Goal: Check status: Check status

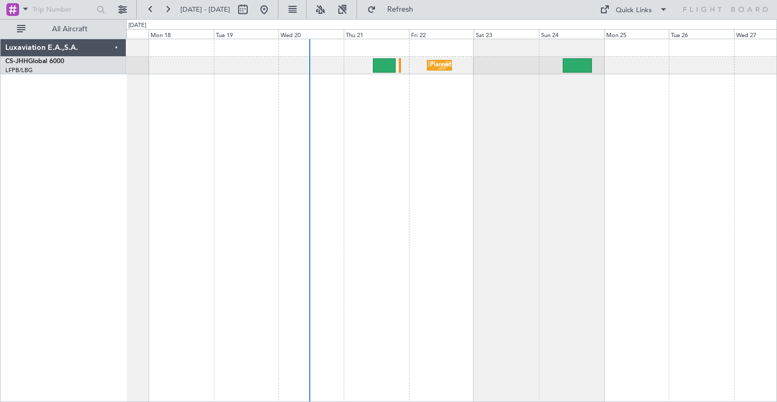
click at [440, 109] on div "Planned Maint [GEOGRAPHIC_DATA] ([GEOGRAPHIC_DATA]) Planned Maint [GEOGRAPHIC_D…" at bounding box center [451, 220] width 651 height 363
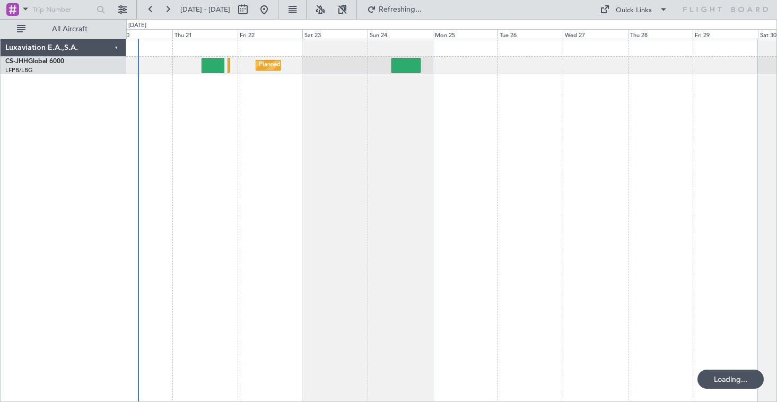
click at [268, 105] on div "Planned Maint [GEOGRAPHIC_DATA] ([GEOGRAPHIC_DATA])" at bounding box center [451, 220] width 651 height 363
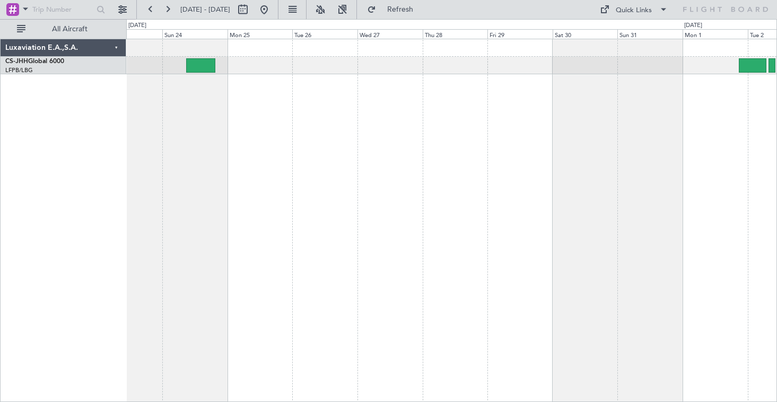
click at [333, 119] on div "Planned Maint [GEOGRAPHIC_DATA] ([GEOGRAPHIC_DATA])" at bounding box center [451, 220] width 651 height 363
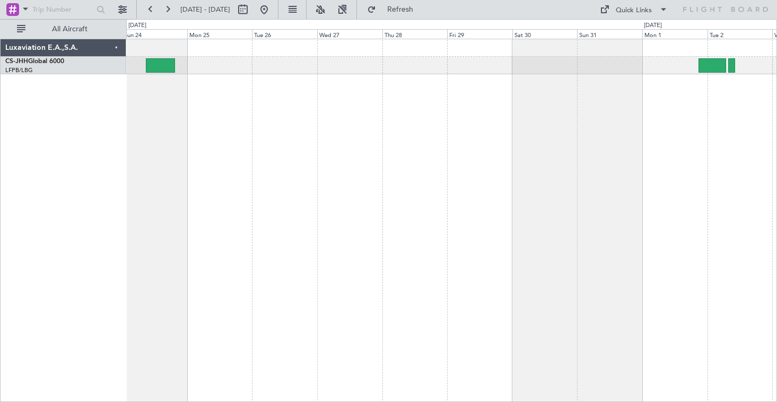
click at [469, 134] on div "Planned Maint [GEOGRAPHIC_DATA] ([GEOGRAPHIC_DATA])" at bounding box center [451, 220] width 651 height 363
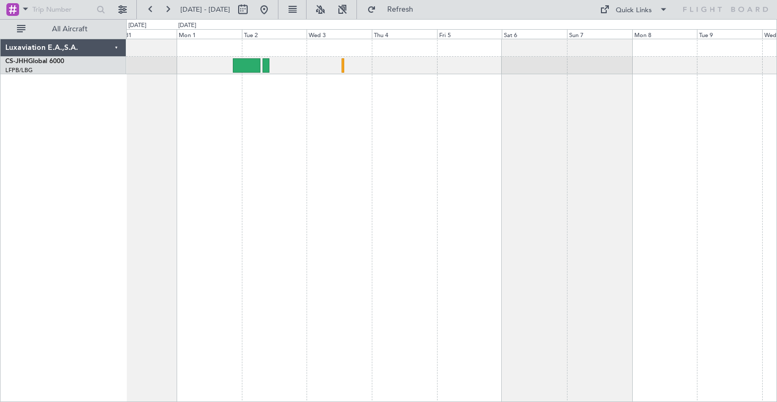
click at [53, 164] on div "Luxaviation E.A.,S.A. CS-JHH Global 6000 LFPB/LBG Paris ([GEOGRAPHIC_DATA]) 0 0…" at bounding box center [388, 210] width 777 height 383
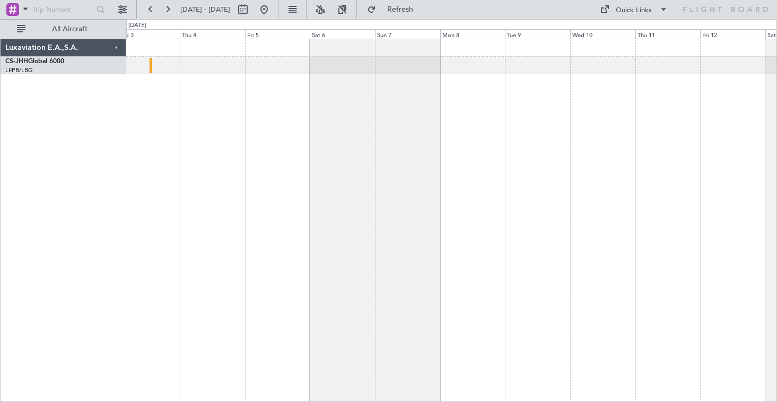
click at [416, 176] on div at bounding box center [451, 220] width 651 height 363
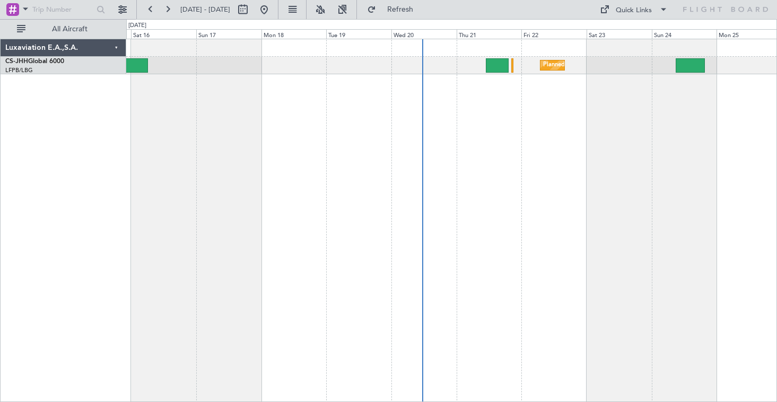
click at [245, 126] on div "Planned Maint [GEOGRAPHIC_DATA] ([GEOGRAPHIC_DATA]) Planned Maint [GEOGRAPHIC_D…" at bounding box center [451, 220] width 651 height 363
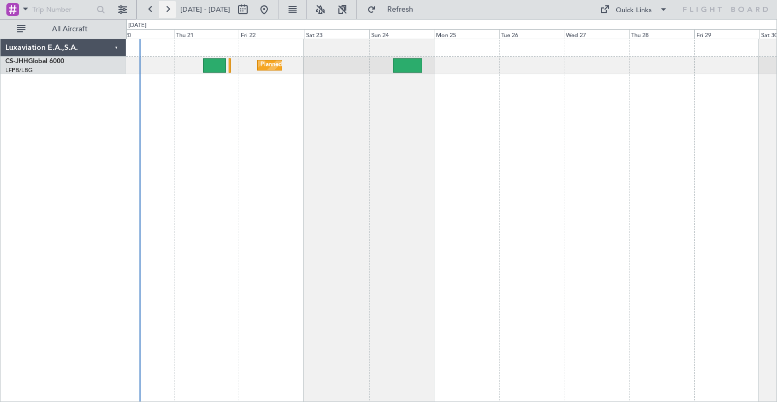
click at [169, 10] on button at bounding box center [167, 9] width 17 height 17
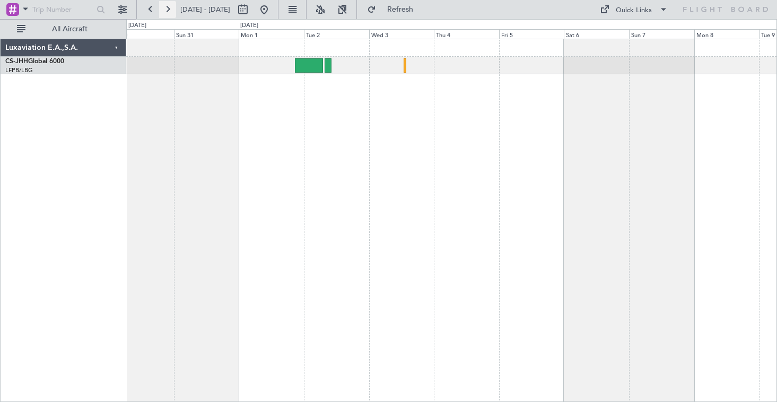
click at [171, 10] on button at bounding box center [167, 9] width 17 height 17
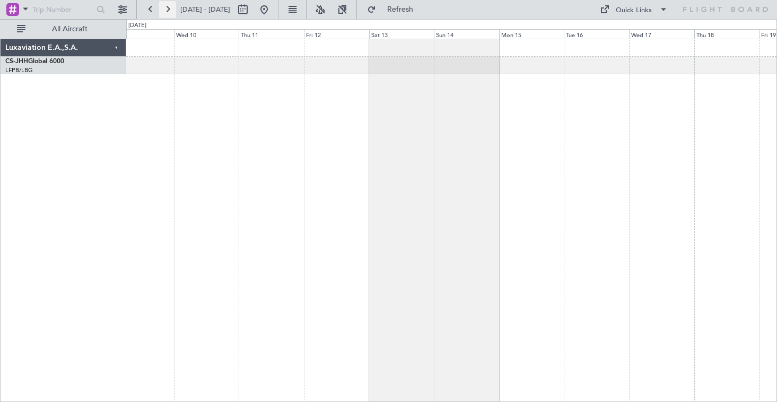
click at [169, 8] on button at bounding box center [167, 9] width 17 height 17
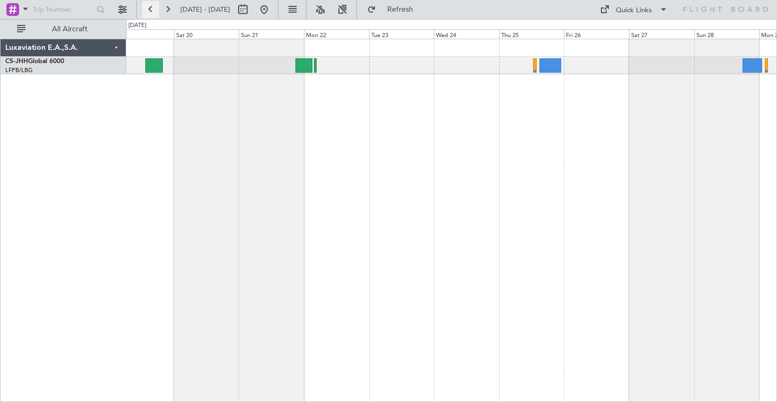
click at [149, 11] on button at bounding box center [150, 9] width 17 height 17
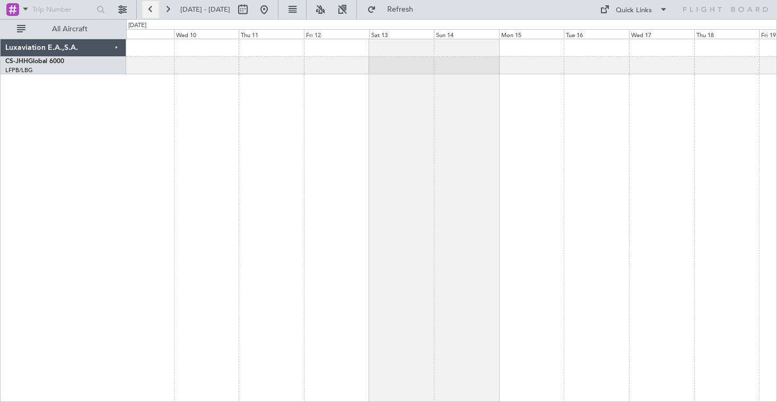
click at [149, 11] on button at bounding box center [150, 9] width 17 height 17
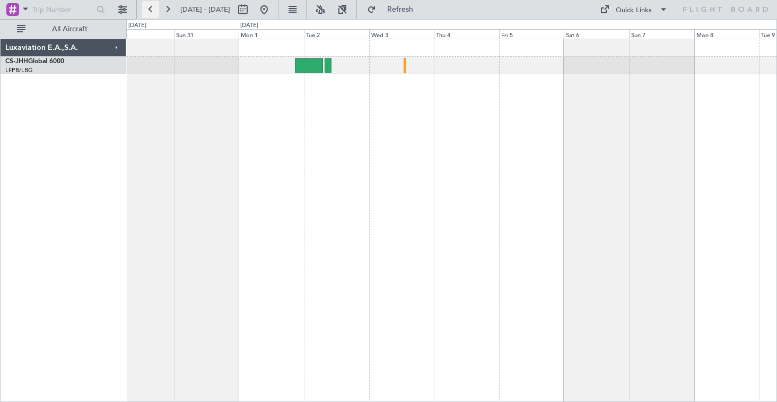
click at [151, 12] on button at bounding box center [150, 9] width 17 height 17
